Goal: Transaction & Acquisition: Register for event/course

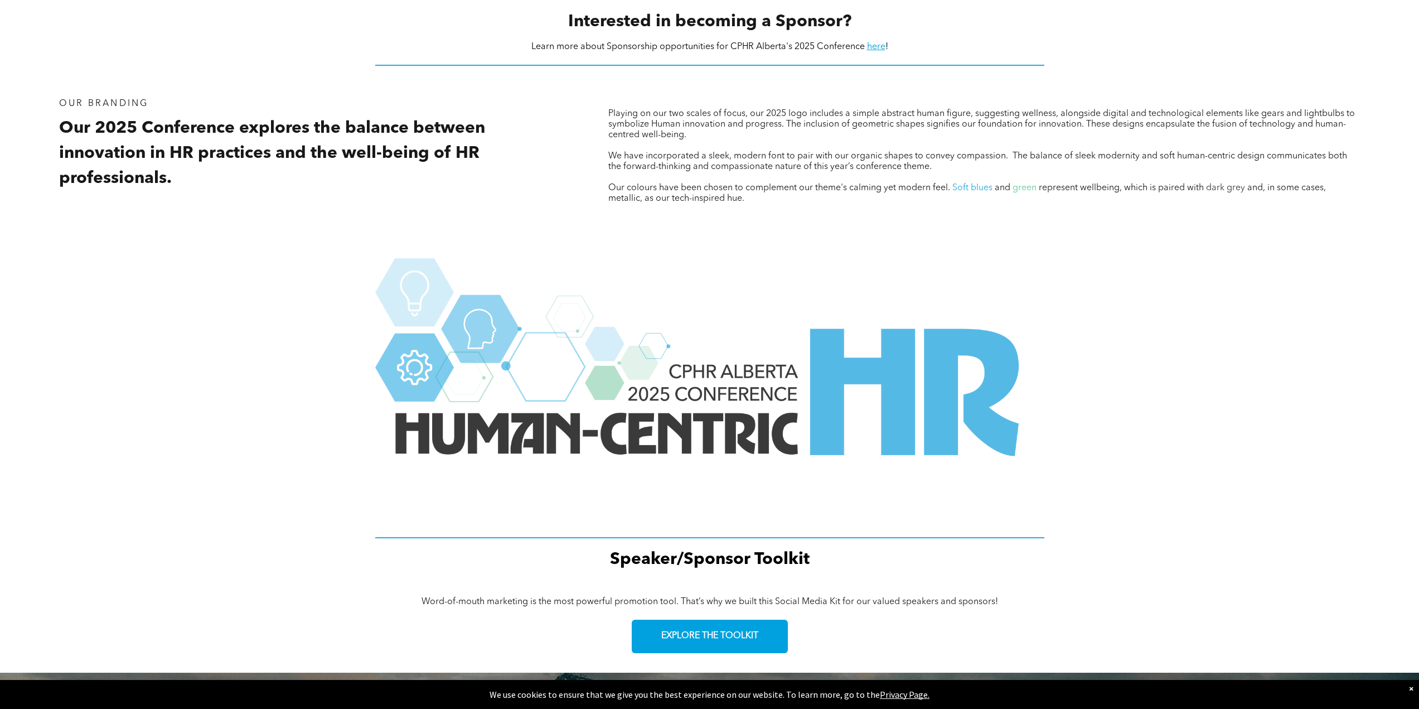
scroll to position [1333, 0]
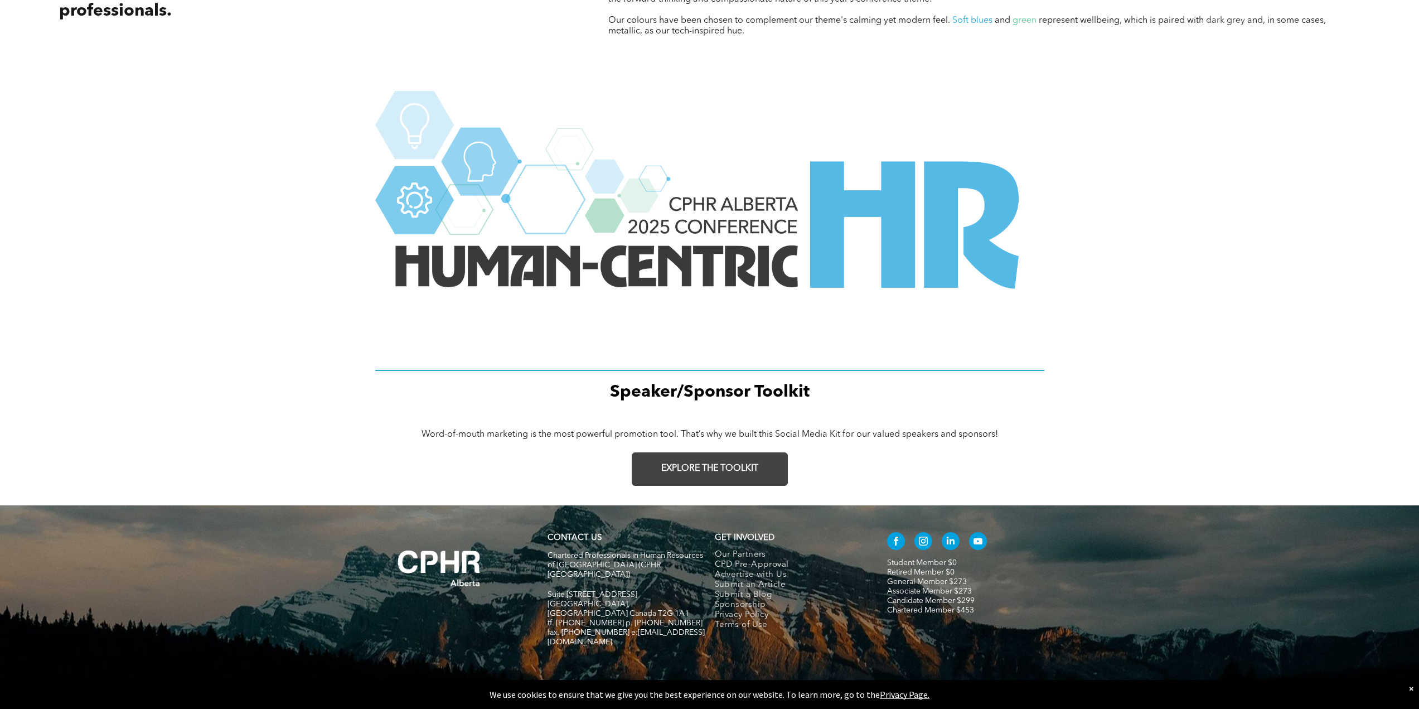
click at [702, 452] on link "EXPLORE THE TOOLKIT" at bounding box center [710, 468] width 156 height 33
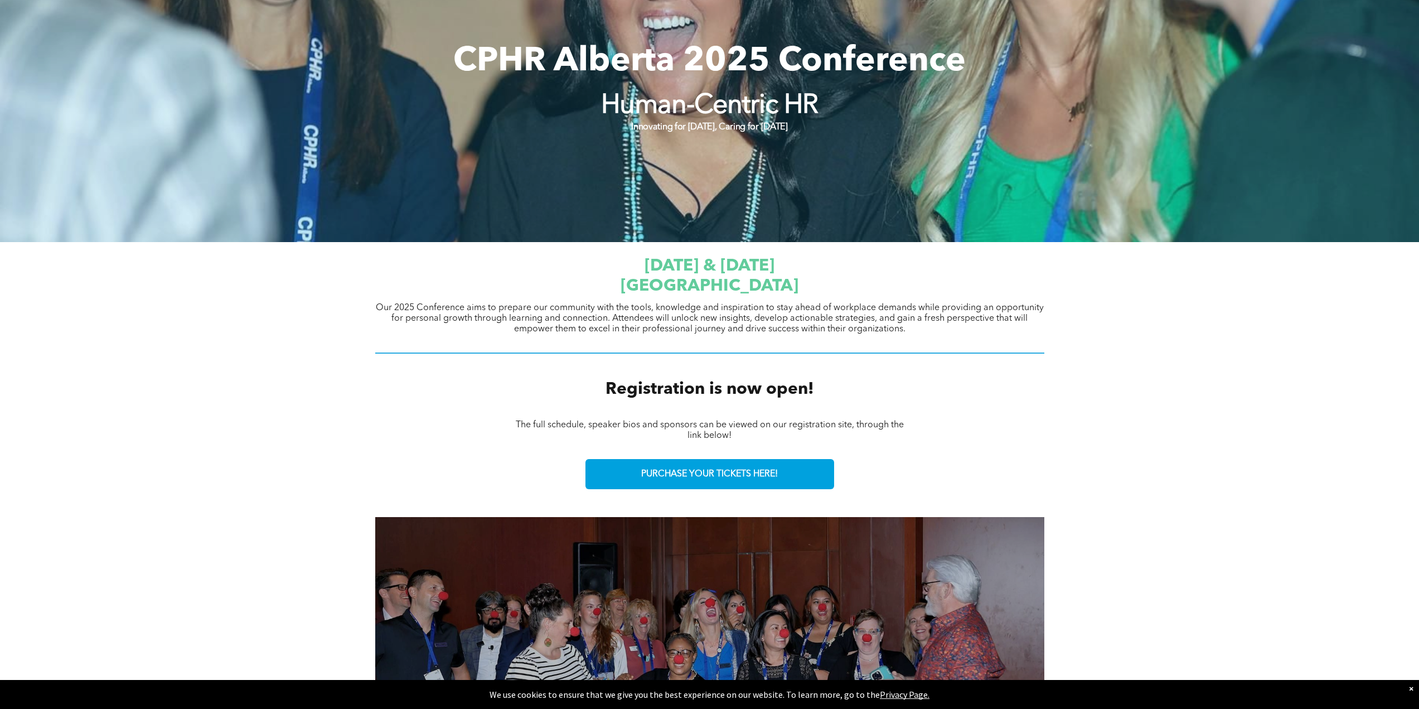
scroll to position [167, 0]
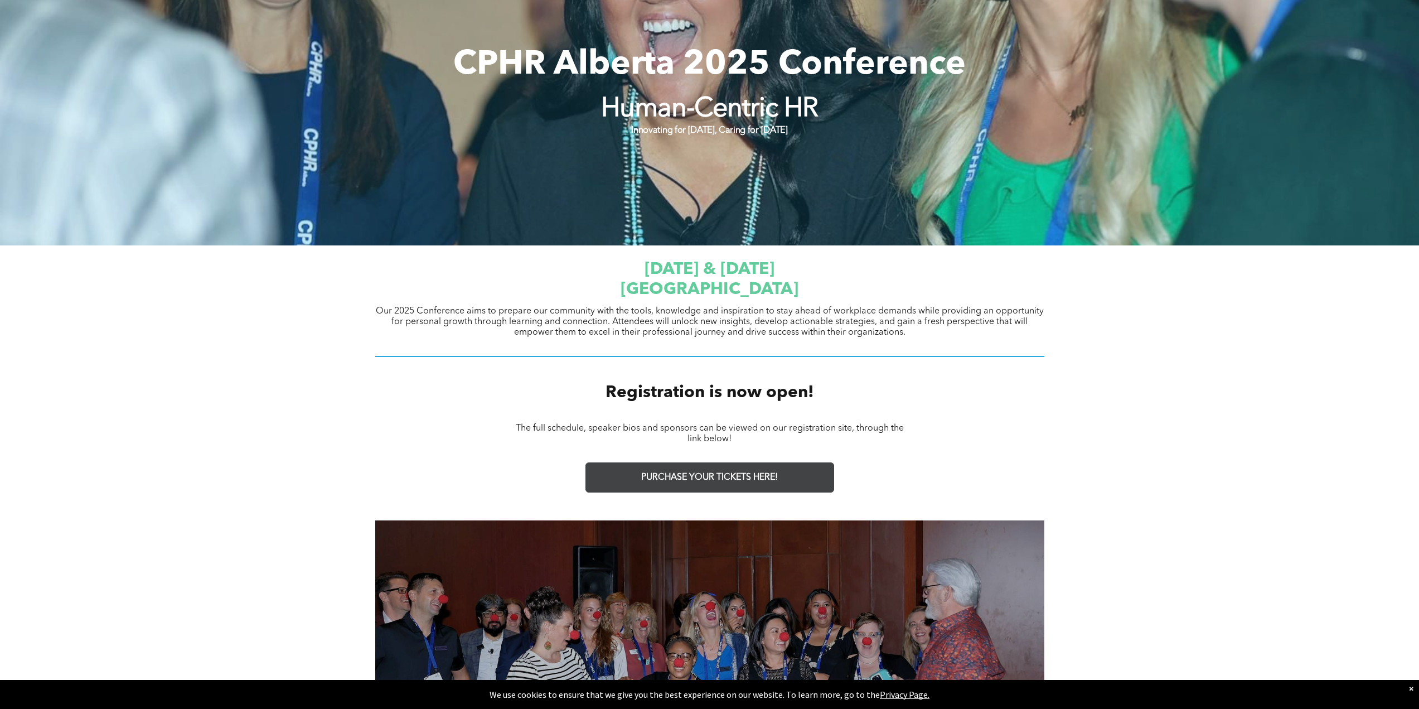
click at [694, 472] on span "PURCHASE YOUR TICKETS HERE!" at bounding box center [709, 477] width 137 height 11
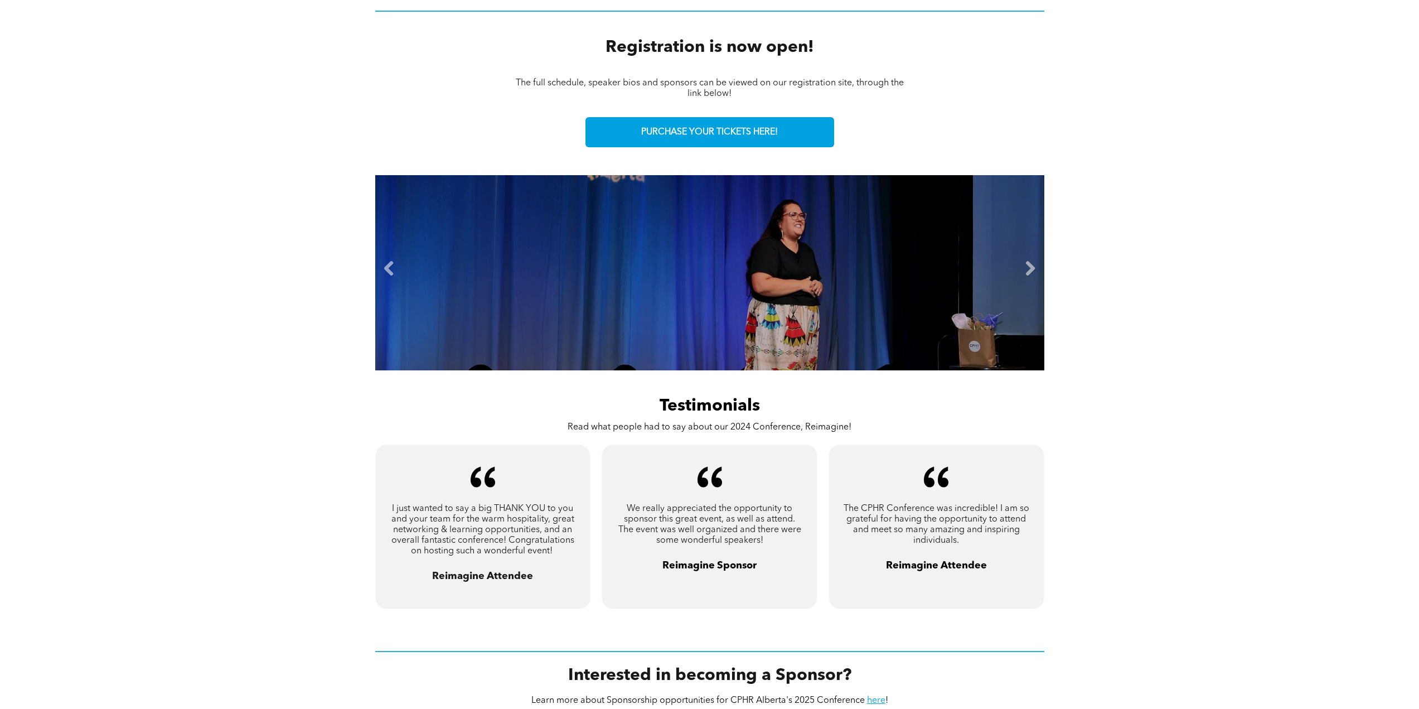
scroll to position [502, 0]
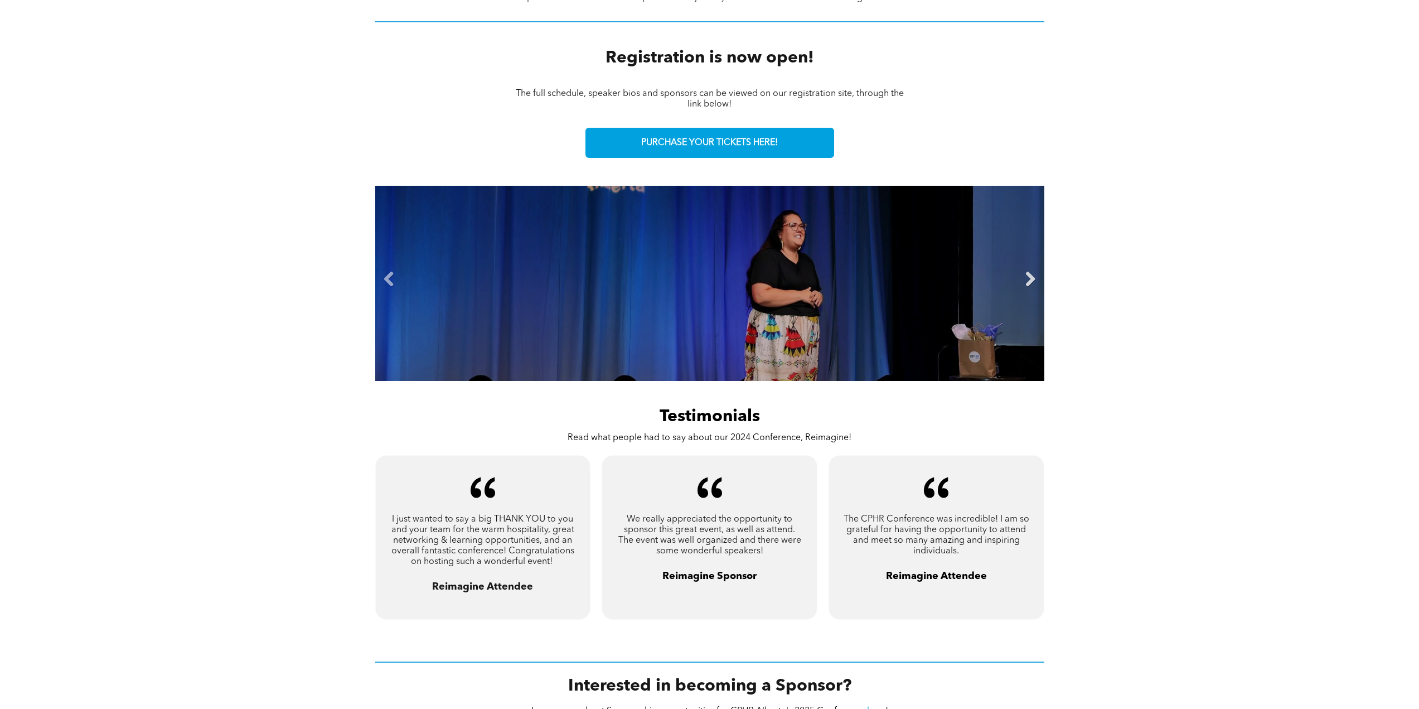
click at [1027, 273] on link "Next" at bounding box center [1030, 279] width 17 height 17
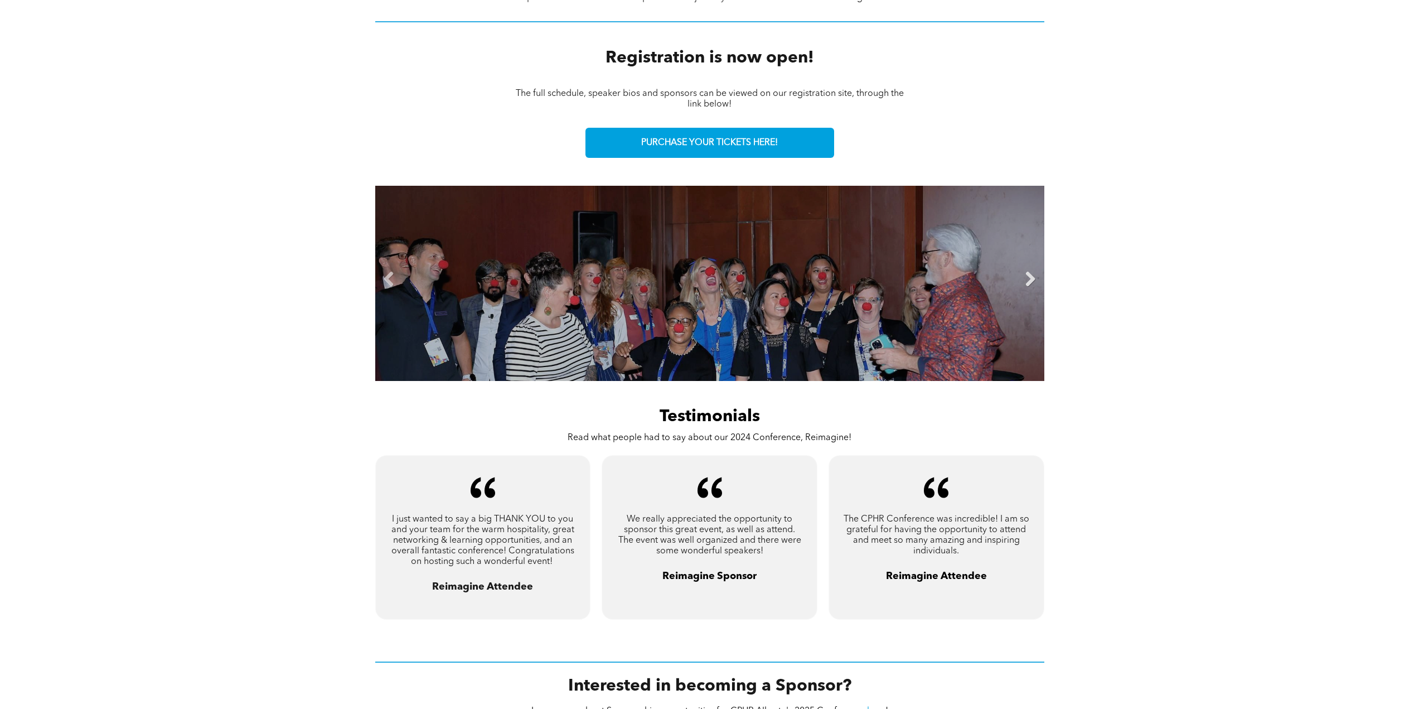
click at [1027, 273] on link "Next" at bounding box center [1030, 279] width 17 height 17
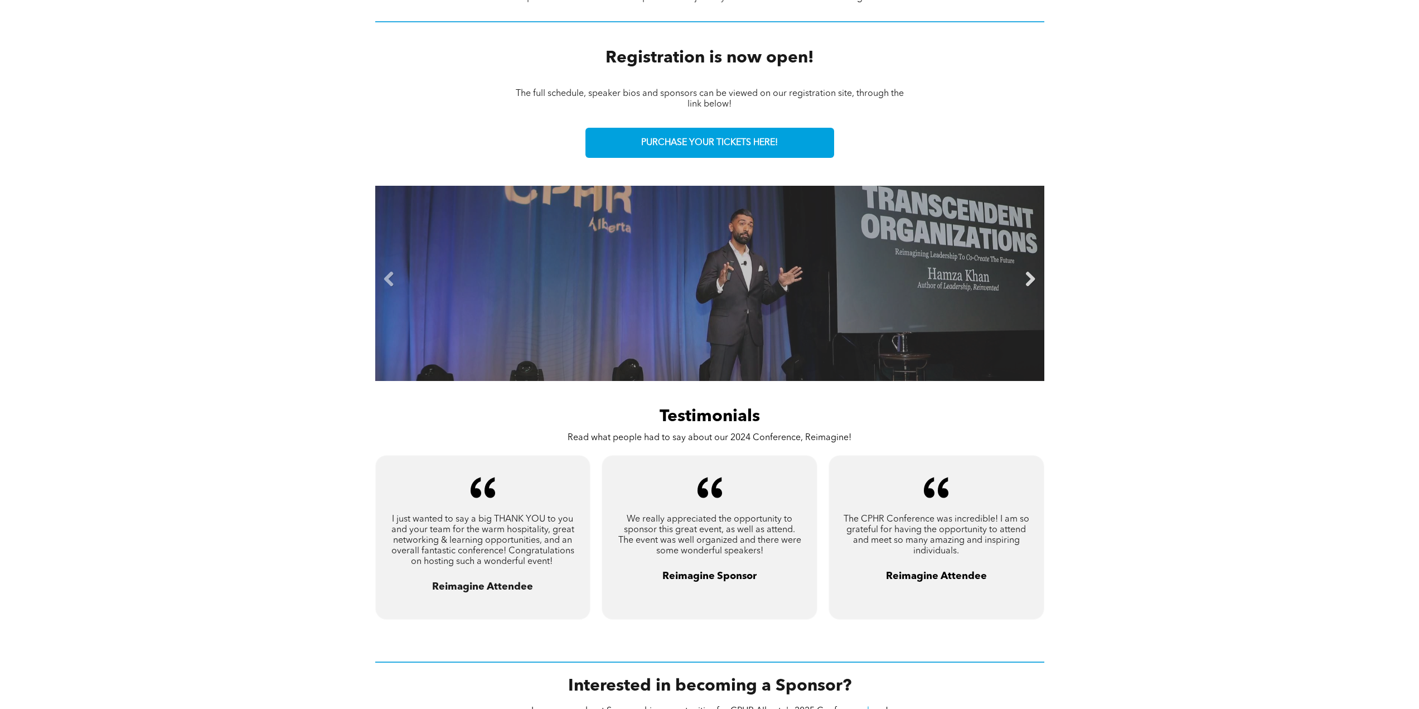
click at [1027, 273] on link "Next" at bounding box center [1030, 279] width 17 height 17
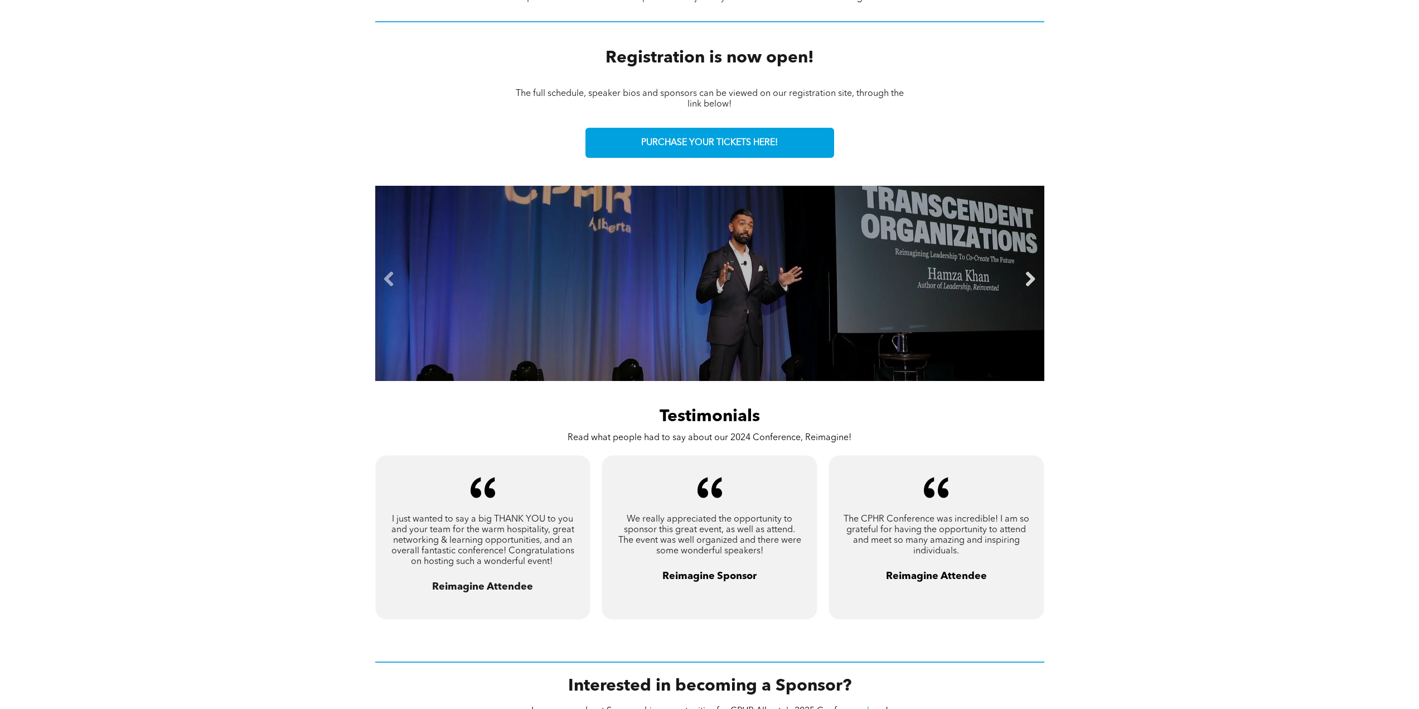
click at [1027, 273] on link "Next" at bounding box center [1030, 279] width 17 height 17
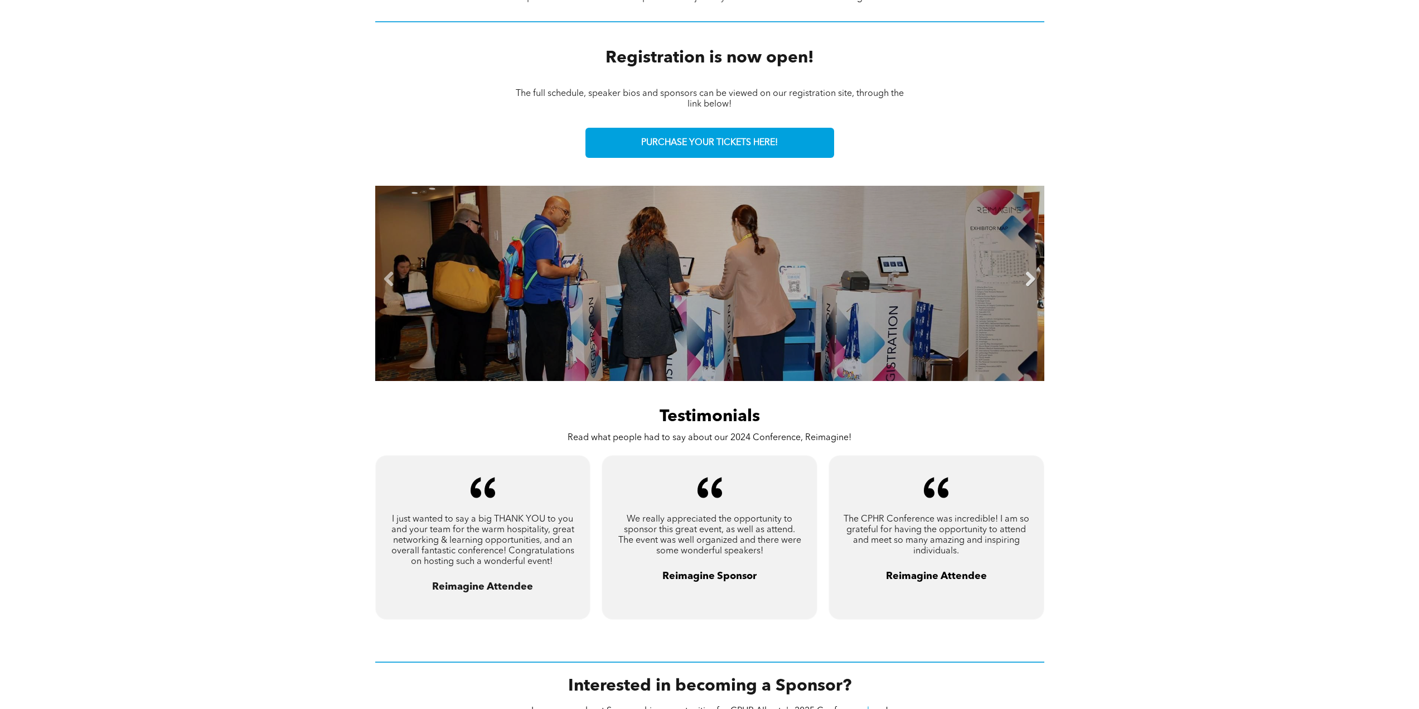
click at [1033, 271] on link "Next" at bounding box center [1030, 279] width 17 height 17
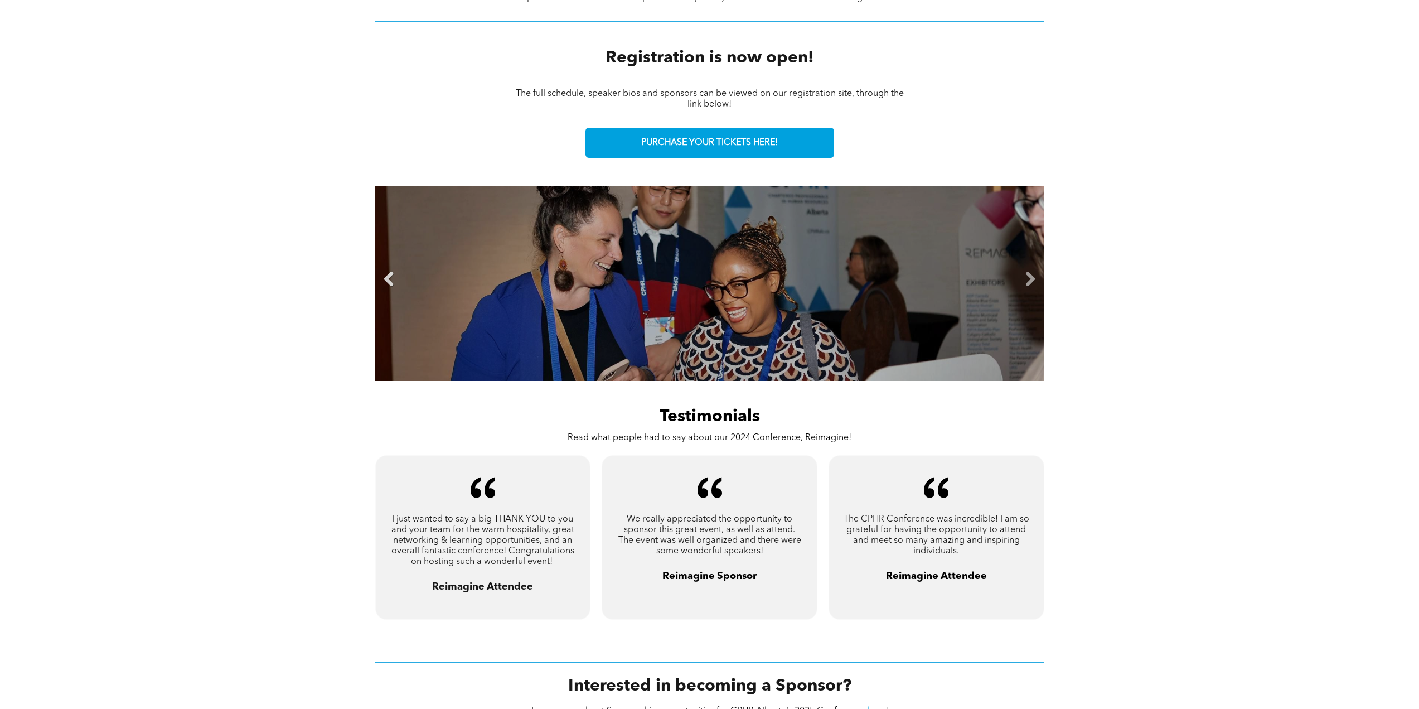
click at [383, 272] on link "Previous" at bounding box center [389, 279] width 17 height 17
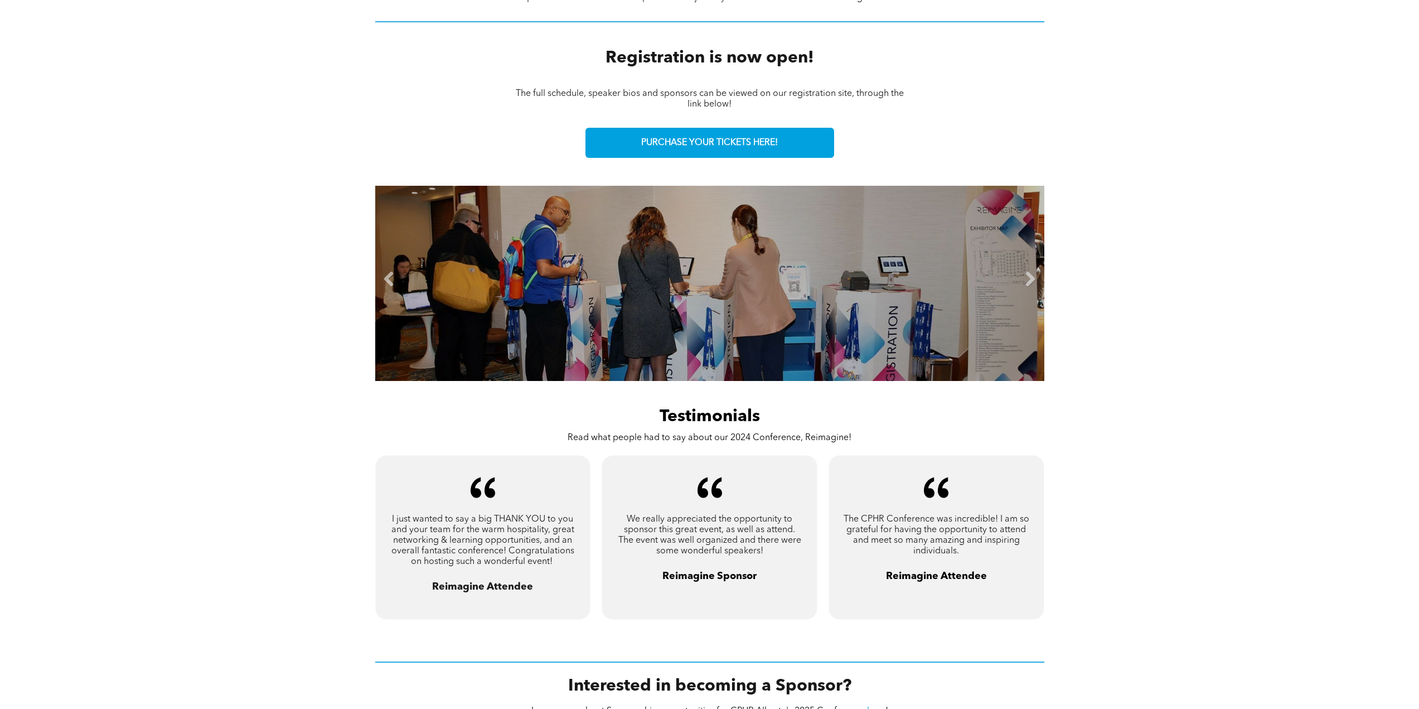
drag, startPoint x: 722, startPoint y: 270, endPoint x: 631, endPoint y: 307, distance: 98.6
click at [611, 303] on li "Slide title Write your caption here Button" at bounding box center [709, 283] width 669 height 195
click at [1034, 272] on link "Next" at bounding box center [1030, 279] width 17 height 17
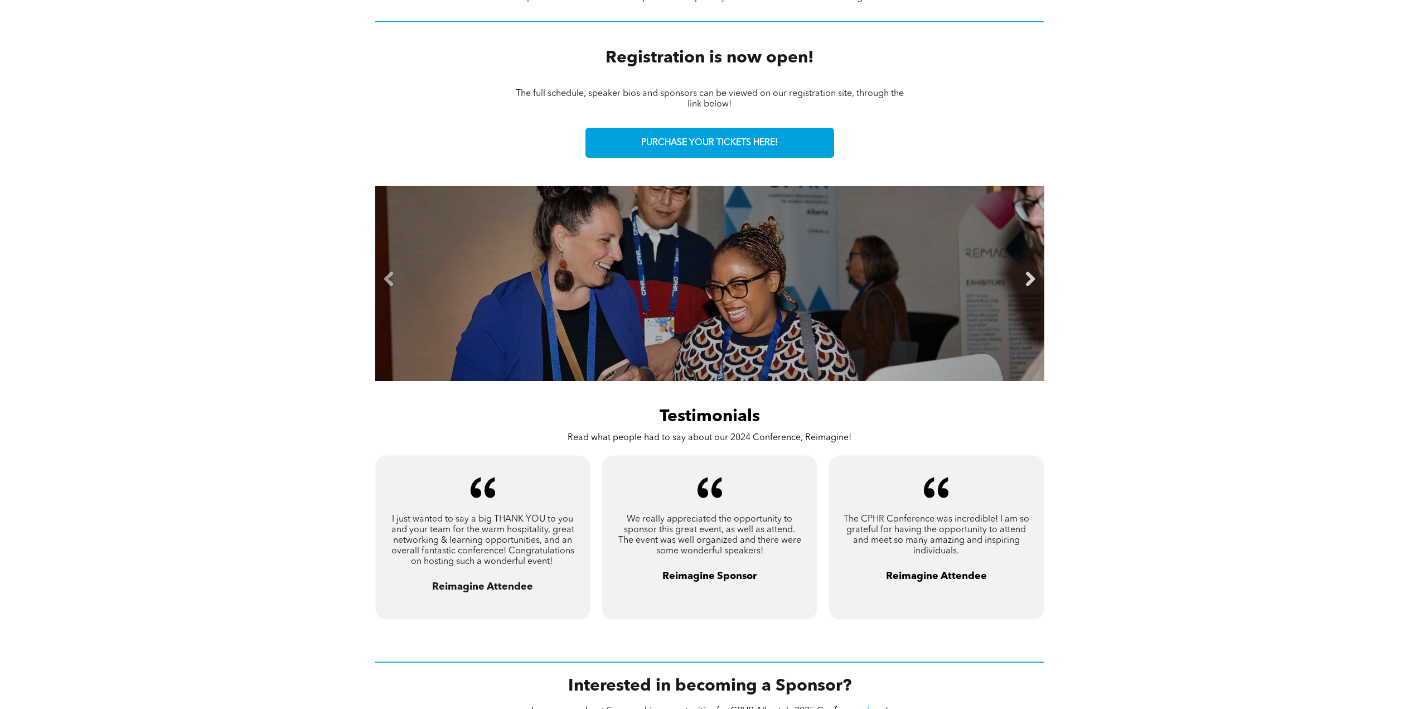
click at [1034, 272] on link "Next" at bounding box center [1030, 279] width 17 height 17
click at [1032, 271] on link "Next" at bounding box center [1030, 279] width 17 height 17
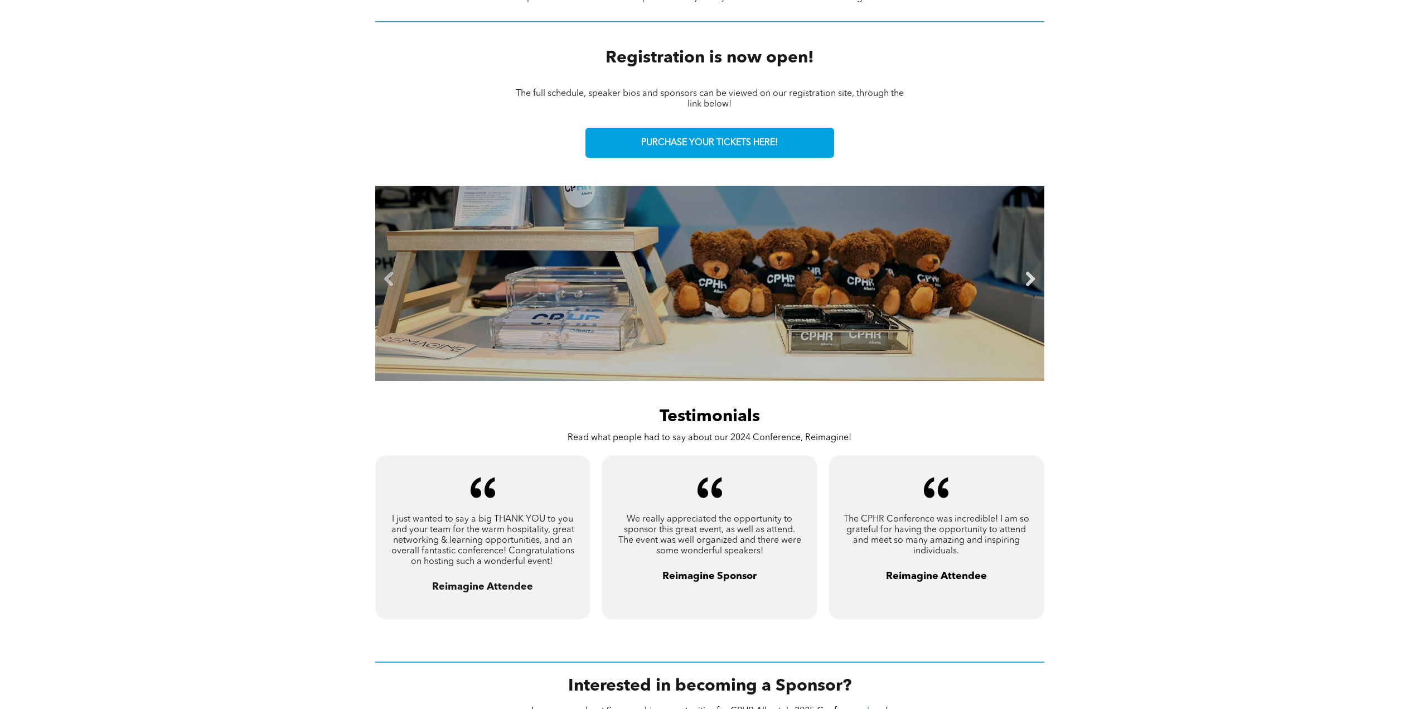
click at [1032, 271] on link "Next" at bounding box center [1030, 279] width 17 height 17
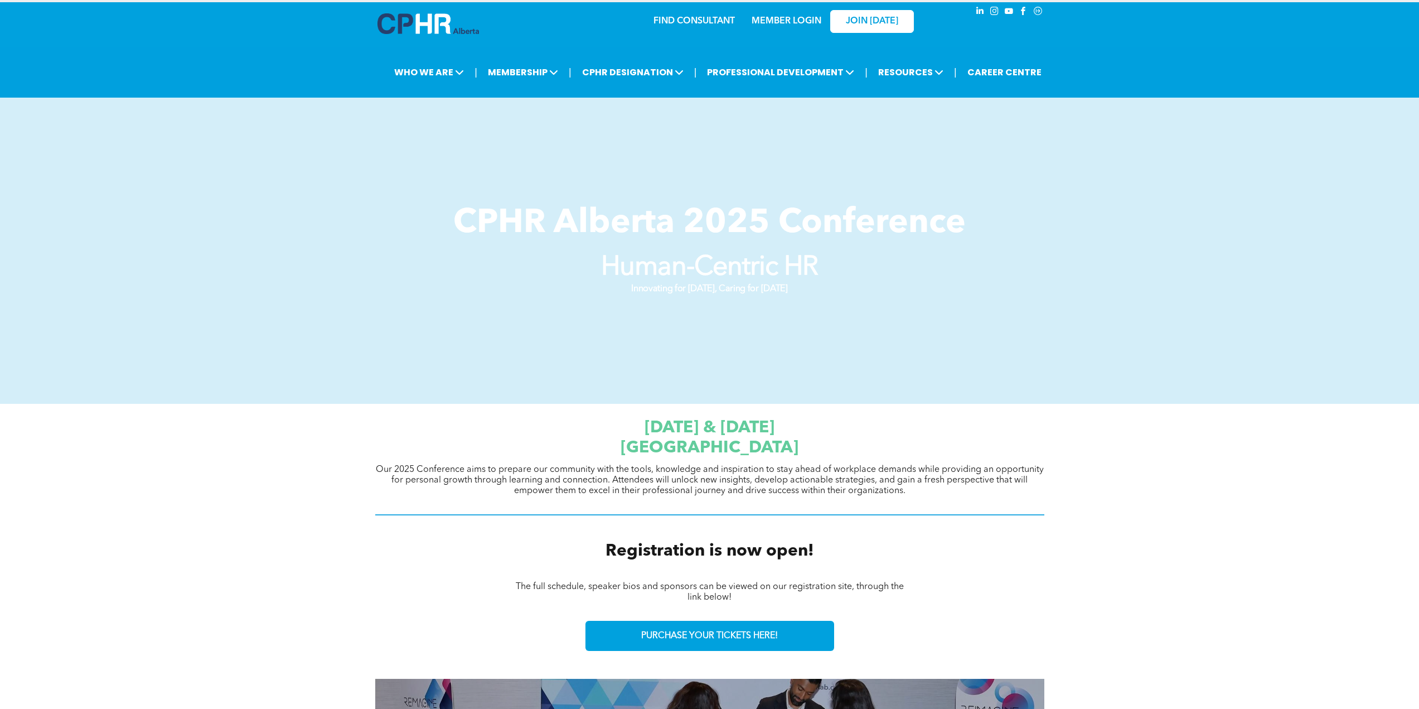
scroll to position [0, 0]
